Goal: Task Accomplishment & Management: Use online tool/utility

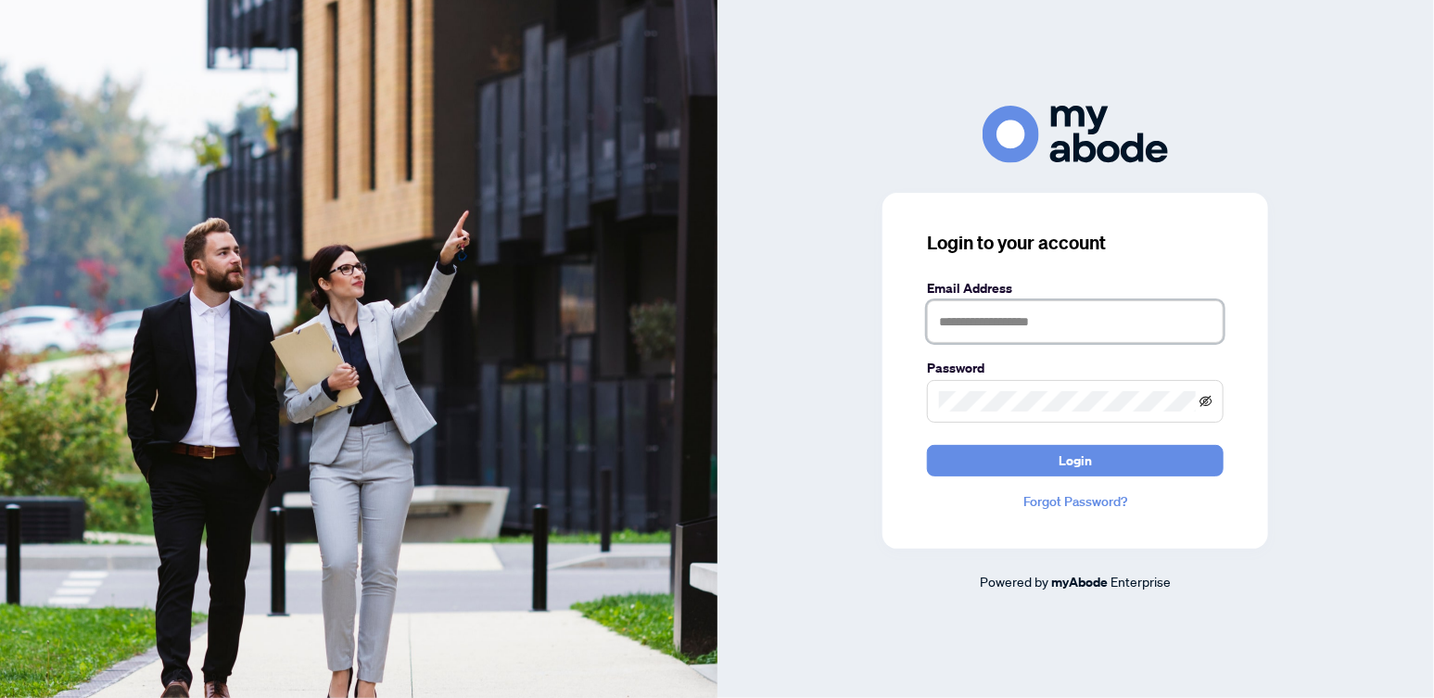
type input "**********"
click at [1203, 400] on icon "eye-invisible" at bounding box center [1205, 400] width 13 height 11
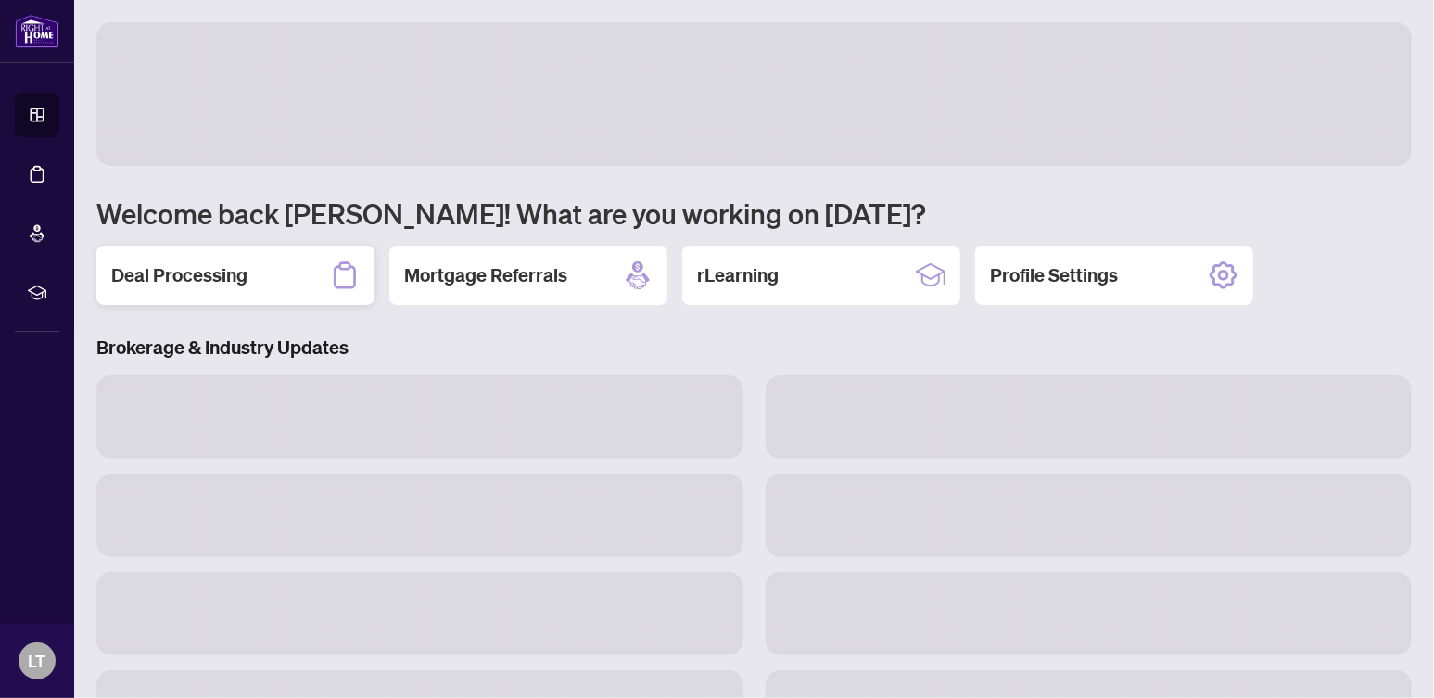
click at [229, 278] on h2 "Deal Processing" at bounding box center [179, 275] width 136 height 26
